Goal: Information Seeking & Learning: Learn about a topic

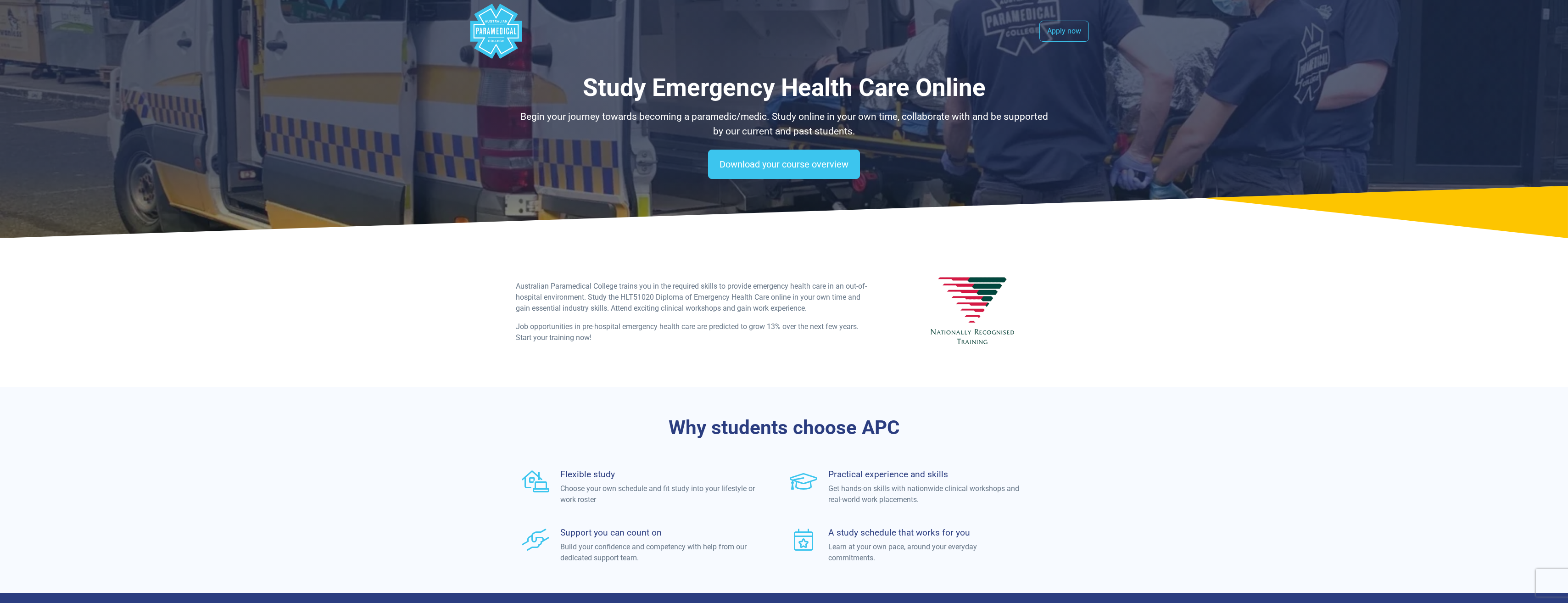
click at [505, 42] on polygon "Australian Paramedical College" at bounding box center [495, 31] width 51 height 55
click at [758, 107] on div "Study Emergency Health Care Online Begin your journey towards becoming a parame…" at bounding box center [784, 106] width 537 height 65
click at [499, 24] on polygon "Australian Paramedical College" at bounding box center [495, 31] width 51 height 55
click at [829, 131] on p "Begin your journey towards becoming a paramedic/medic. Study online in your own…" at bounding box center [784, 124] width 537 height 29
click at [831, 163] on link "Download your course overview" at bounding box center [784, 164] width 152 height 29
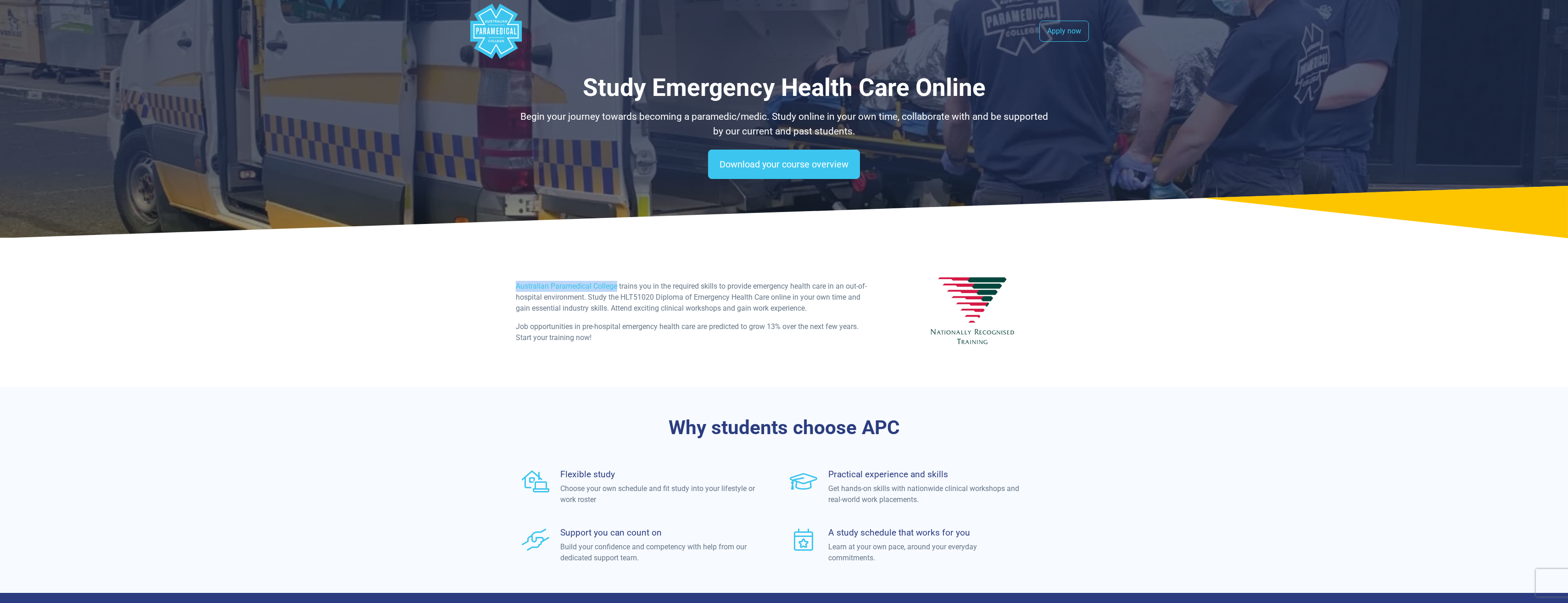
drag, startPoint x: 516, startPoint y: 286, endPoint x: 617, endPoint y: 284, distance: 101.0
click at [617, 284] on p "Australian Paramedical College trains you in the required skills to provide eme…" at bounding box center [693, 297] width 354 height 33
drag, startPoint x: 617, startPoint y: 284, endPoint x: 611, endPoint y: 286, distance: 6.3
copy p "Australian Paramedical College"
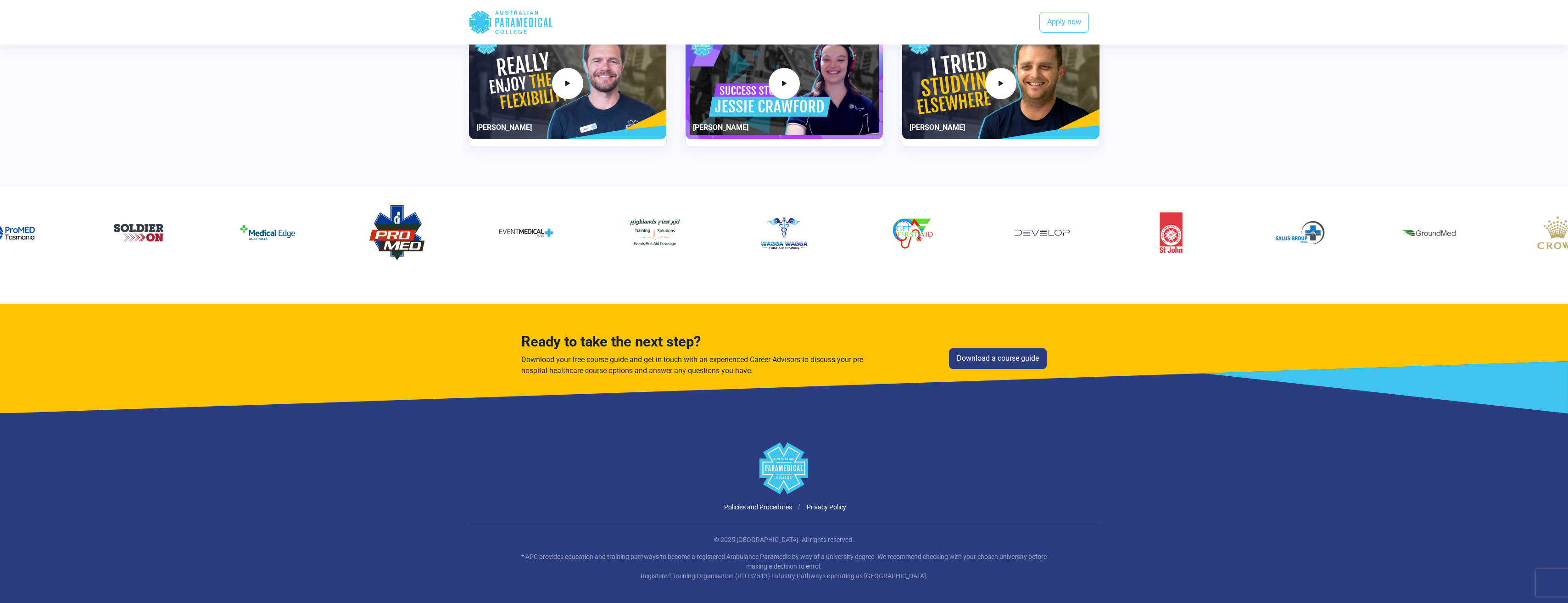
scroll to position [1031, 0]
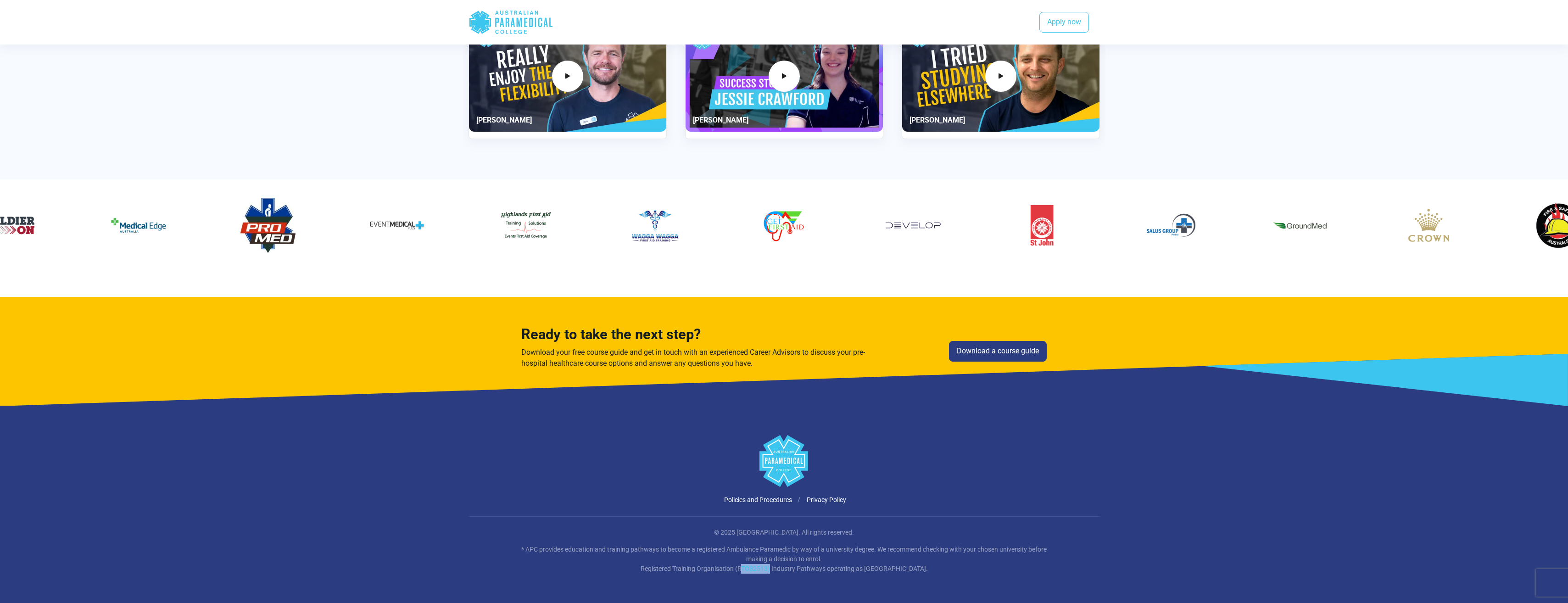
drag, startPoint x: 725, startPoint y: 570, endPoint x: 754, endPoint y: 571, distance: 29.0
click at [754, 571] on p "* APC provides education and training pathways to become a registered Ambulance…" at bounding box center [784, 559] width 537 height 29
drag, startPoint x: 754, startPoint y: 571, endPoint x: 745, endPoint y: 572, distance: 9.1
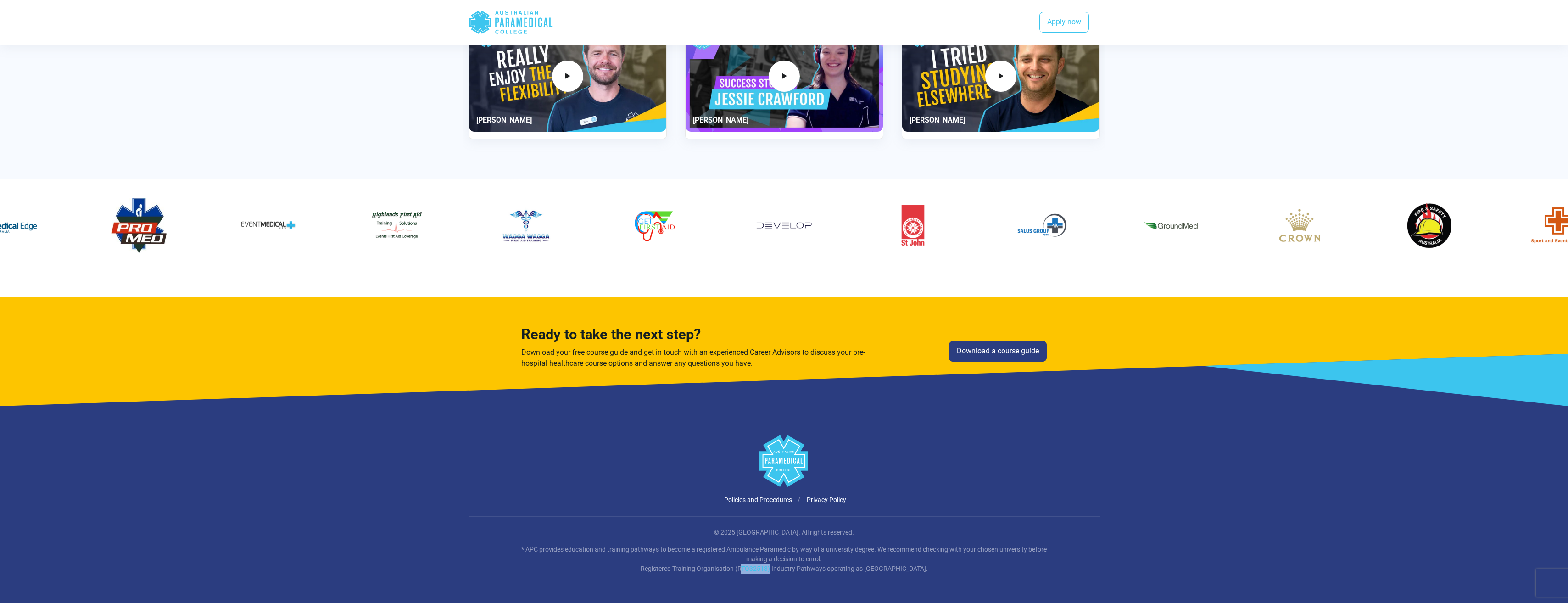
copy p "RTO32513"
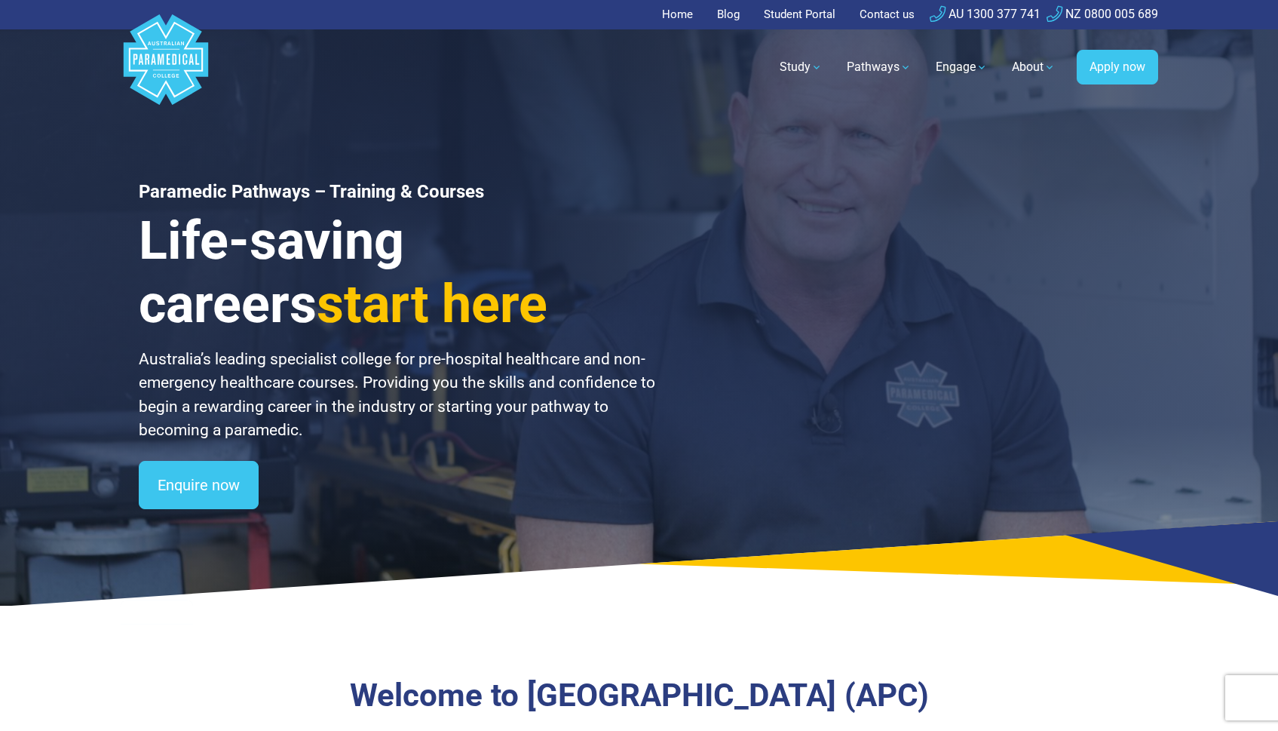
click at [482, 189] on h1 "Paramedic Pathways – Training & Courses" at bounding box center [398, 192] width 519 height 22
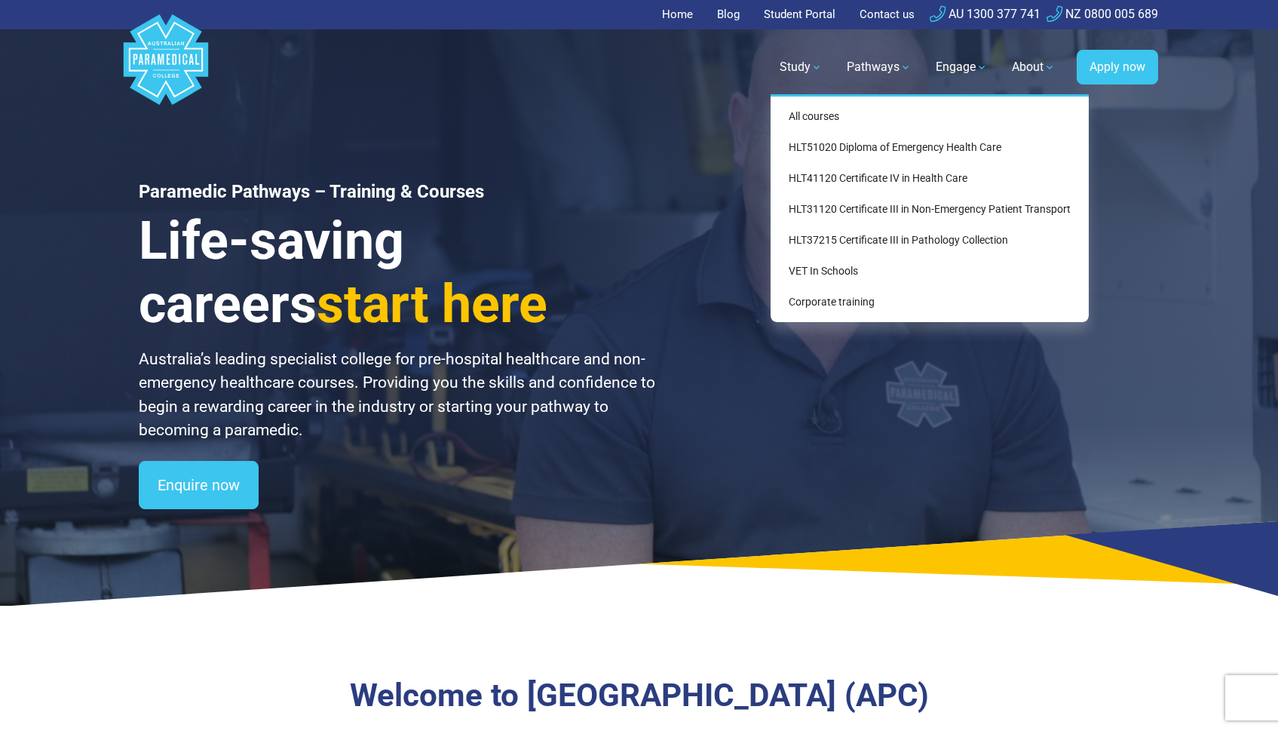
click at [798, 62] on link "Study" at bounding box center [800, 67] width 61 height 42
click at [799, 114] on link "All courses" at bounding box center [929, 117] width 306 height 28
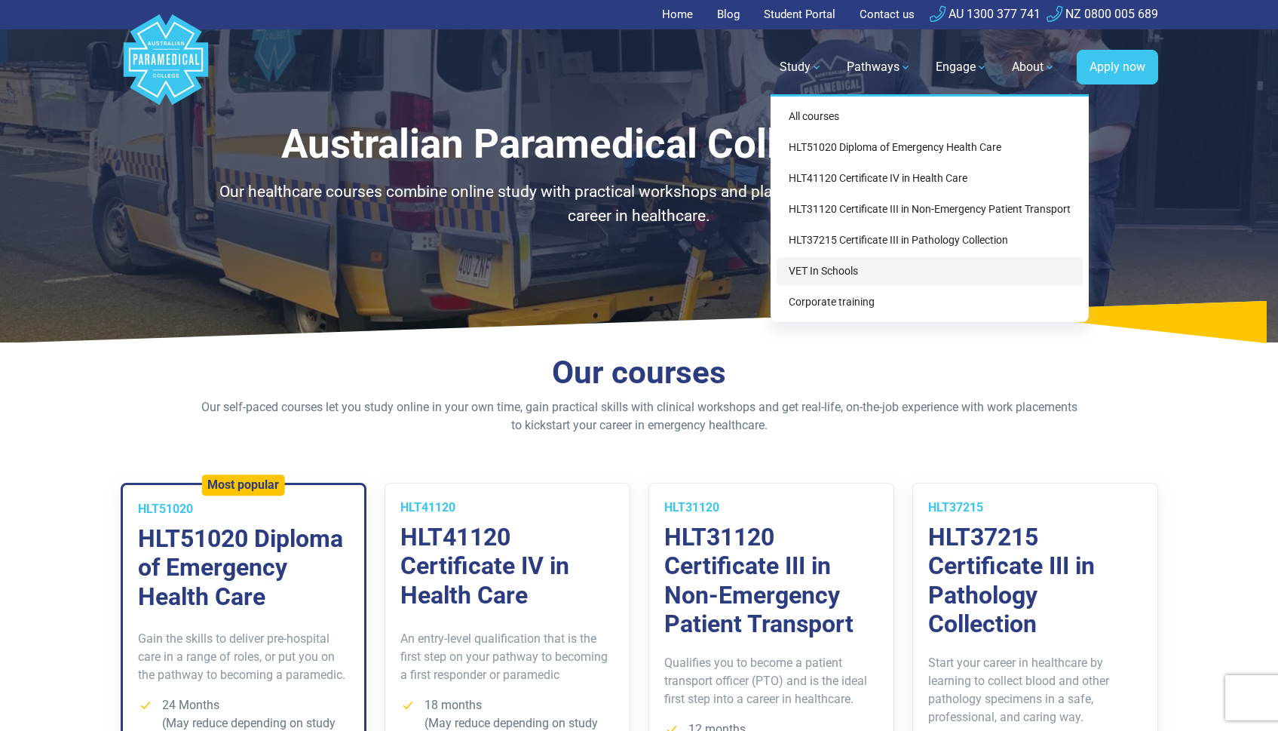
click at [806, 271] on link "VET In Schools" at bounding box center [929, 271] width 306 height 28
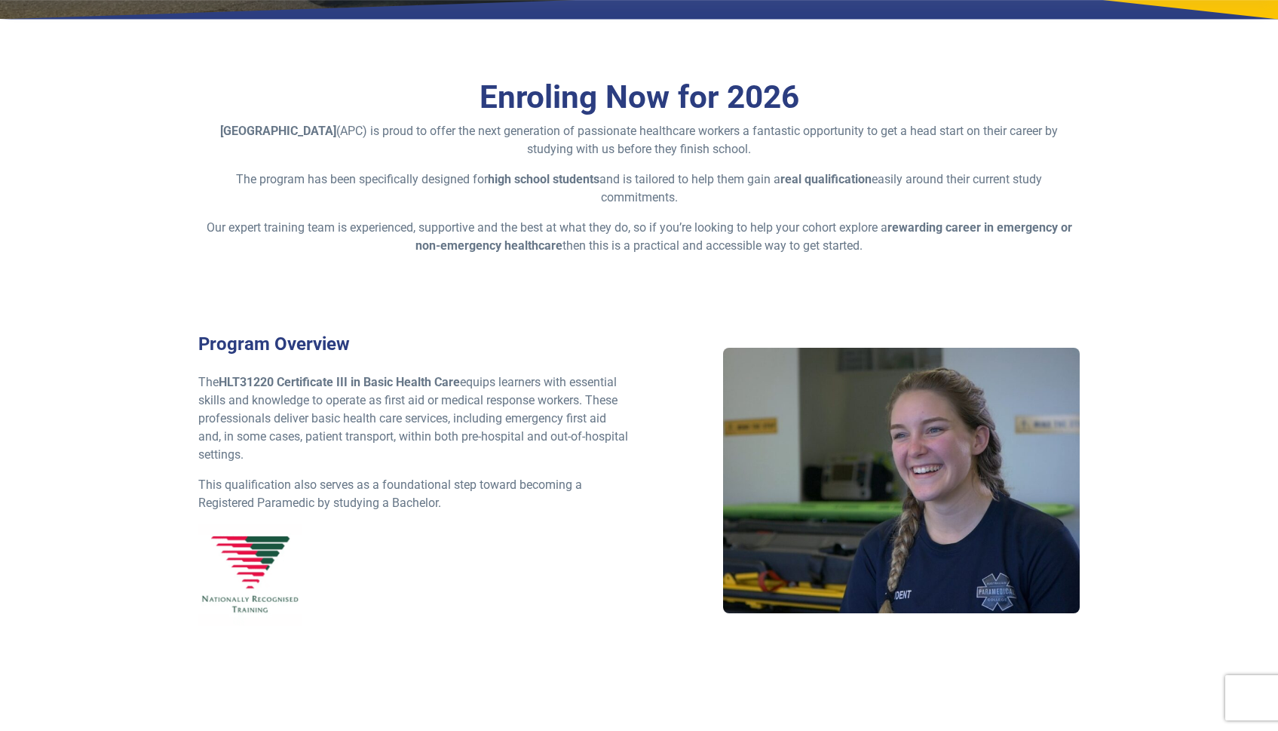
scroll to position [452, 0]
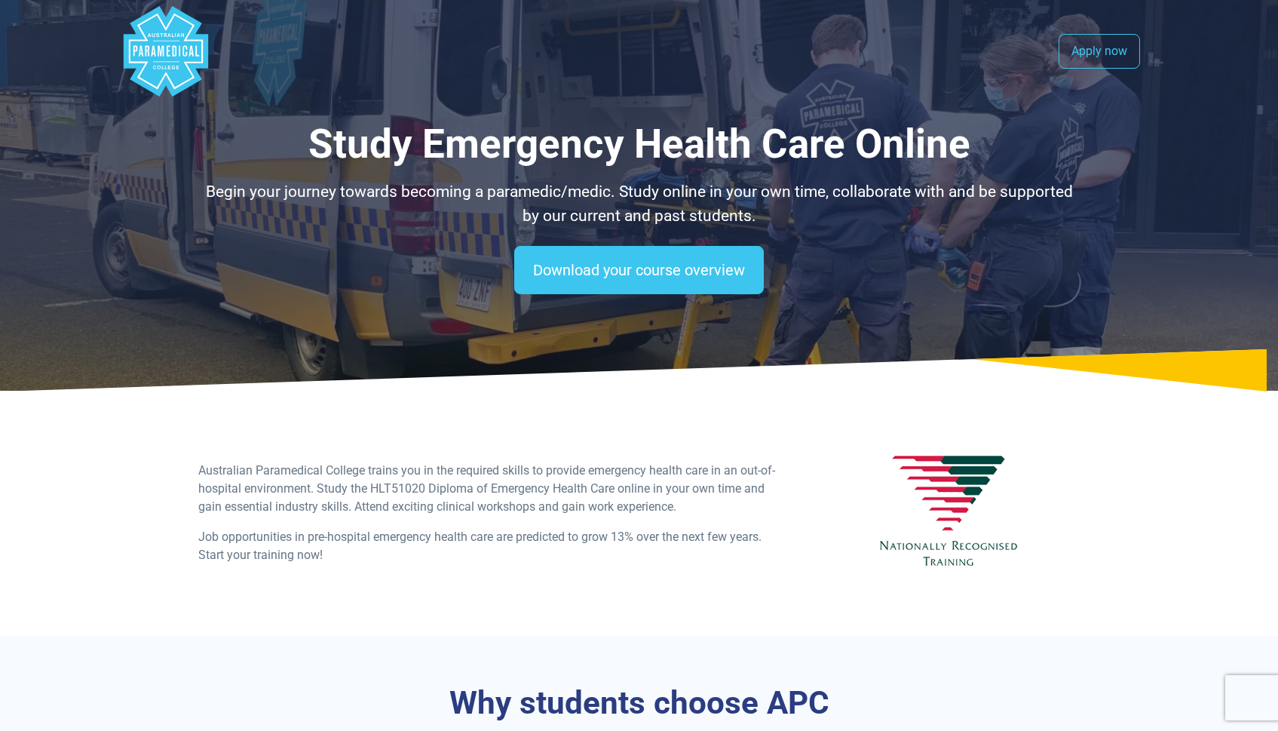
click at [160, 45] on polygon "Australian Paramedical College" at bounding box center [165, 51] width 84 height 90
click at [208, 51] on icon ".logo-block-c1{fill:#3CC5EE;} .logo-block-c2{fill:#FFF;}" at bounding box center [166, 51] width 90 height 90
